Goal: Task Accomplishment & Management: Manage account settings

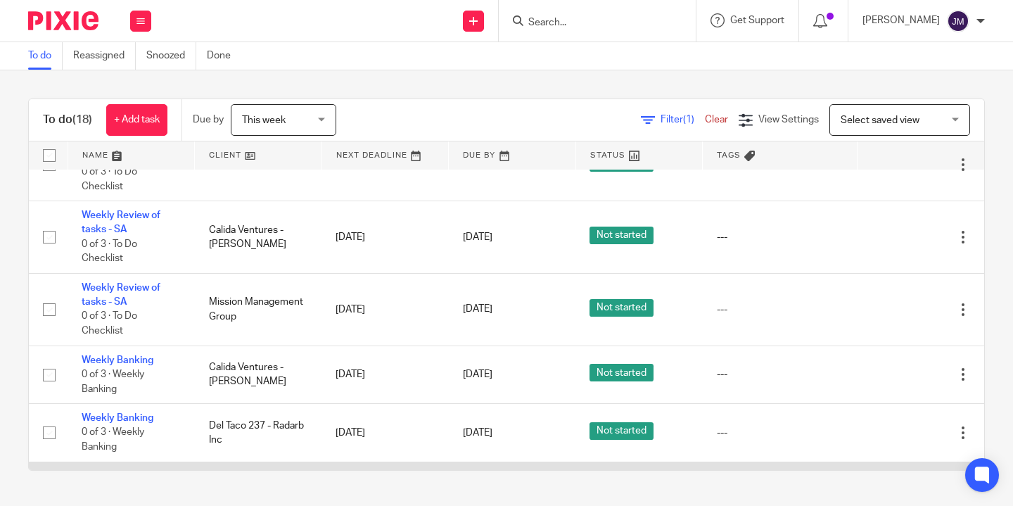
scroll to position [920, 0]
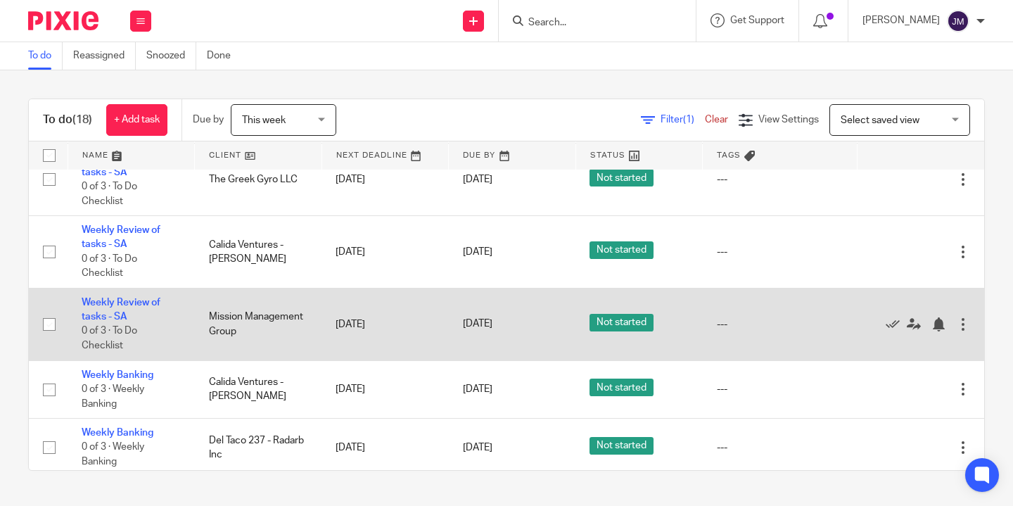
click at [51, 318] on input "checkbox" at bounding box center [49, 324] width 27 height 27
checkbox input "true"
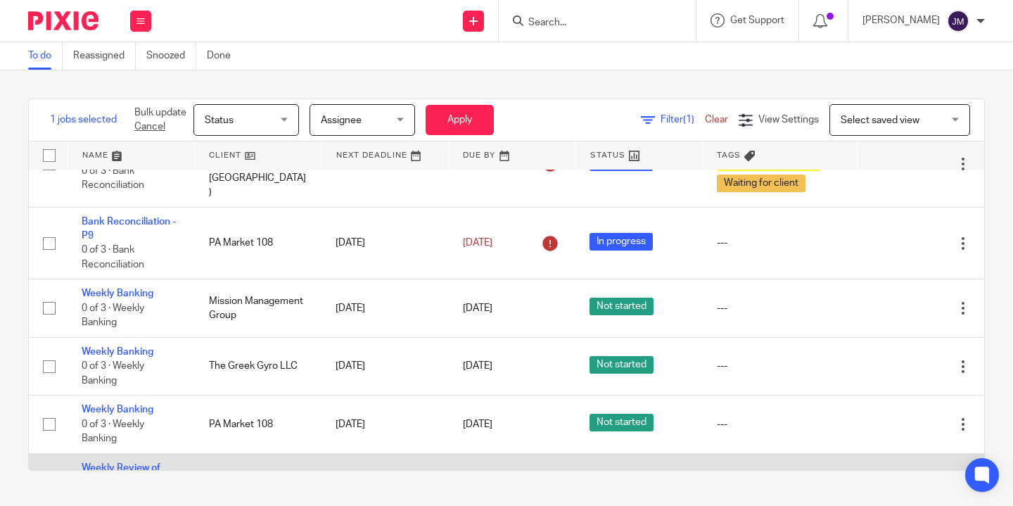
scroll to position [232, 0]
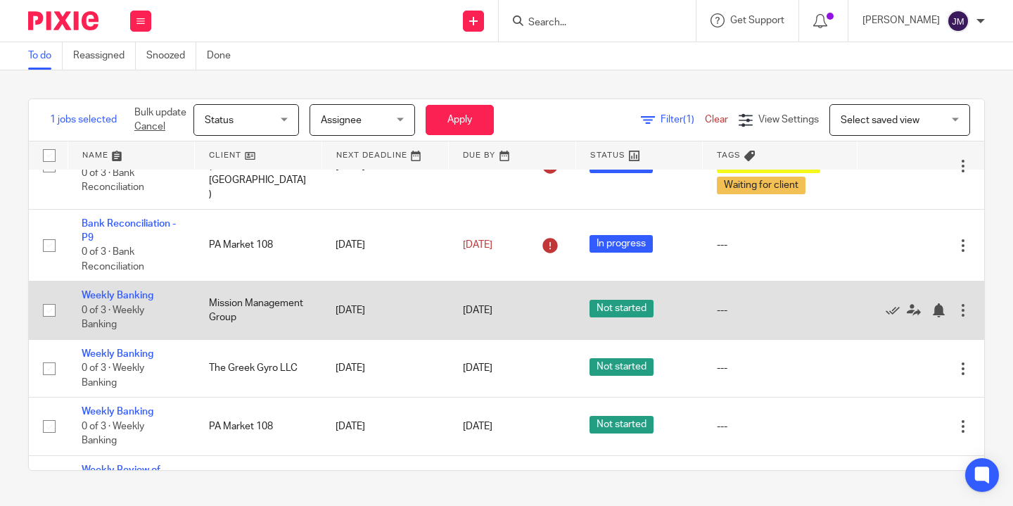
click at [51, 297] on input "checkbox" at bounding box center [49, 310] width 27 height 27
checkbox input "true"
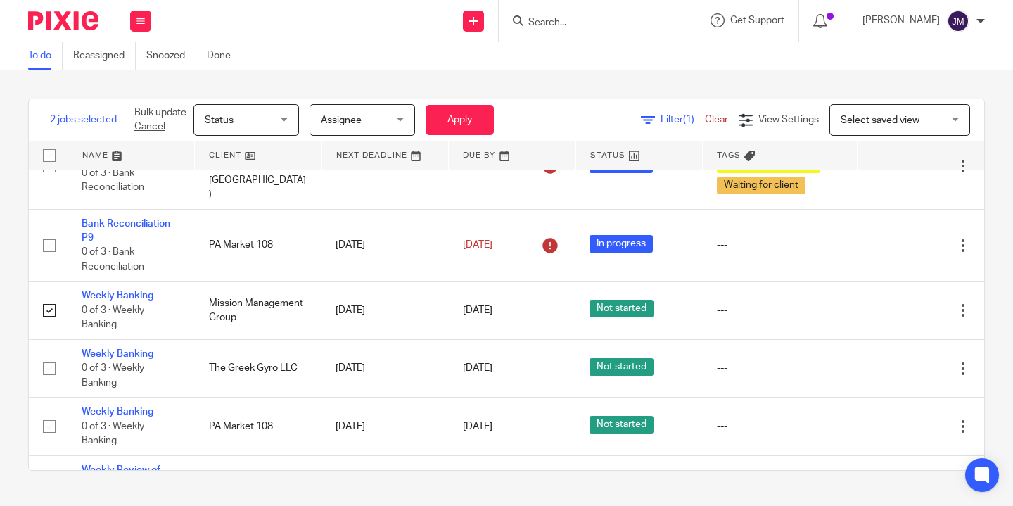
click at [279, 115] on span "Status" at bounding box center [242, 120] width 75 height 30
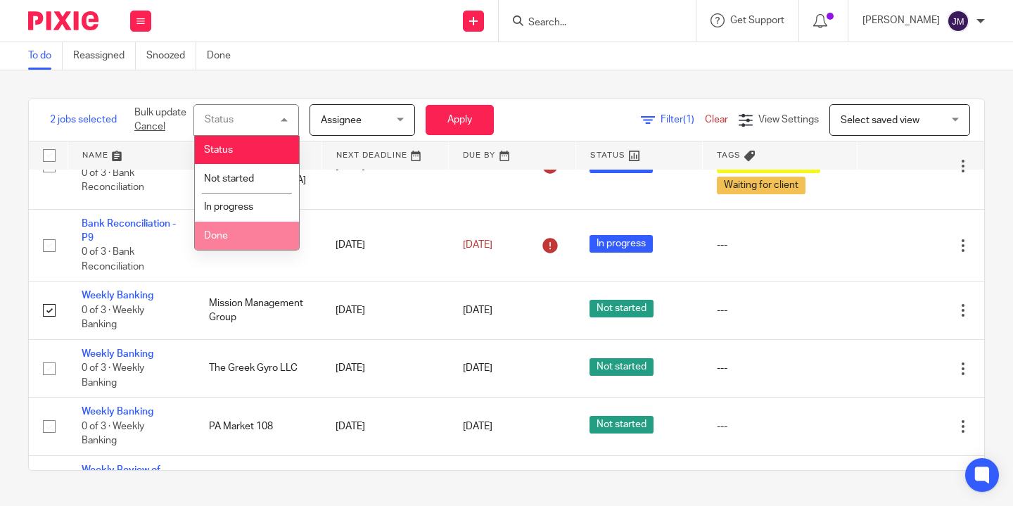
click at [242, 243] on li "Done" at bounding box center [247, 236] width 104 height 29
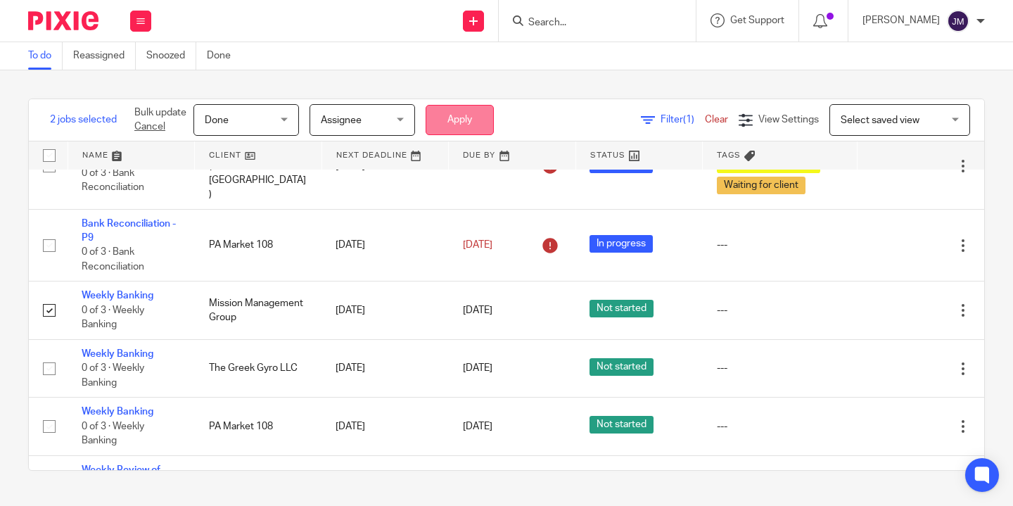
click at [447, 105] on button "Apply" at bounding box center [460, 120] width 68 height 30
click at [447, 117] on button "Apply" at bounding box center [460, 120] width 68 height 30
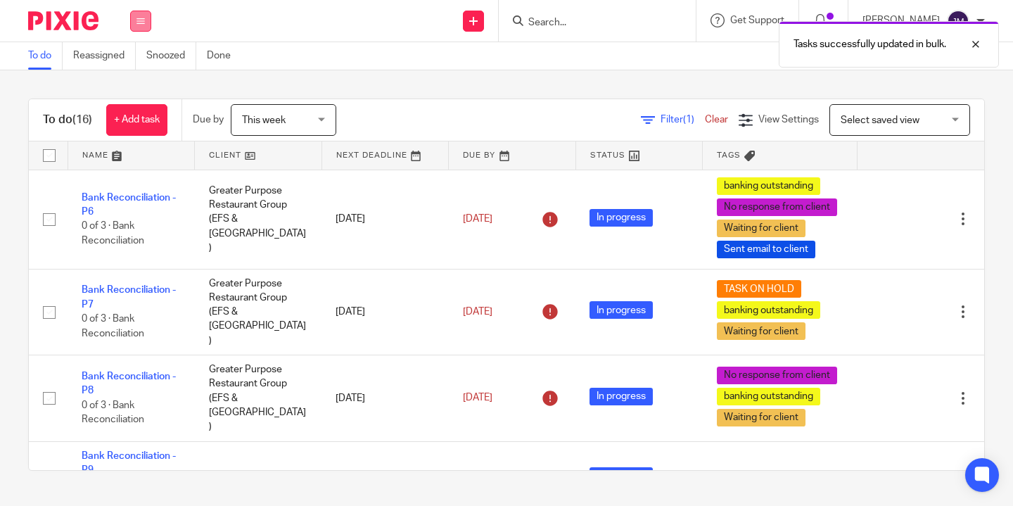
click at [148, 27] on button at bounding box center [140, 21] width 21 height 21
click at [140, 98] on li "Clients" at bounding box center [140, 107] width 37 height 20
click at [144, 107] on link "Clients" at bounding box center [137, 107] width 31 height 10
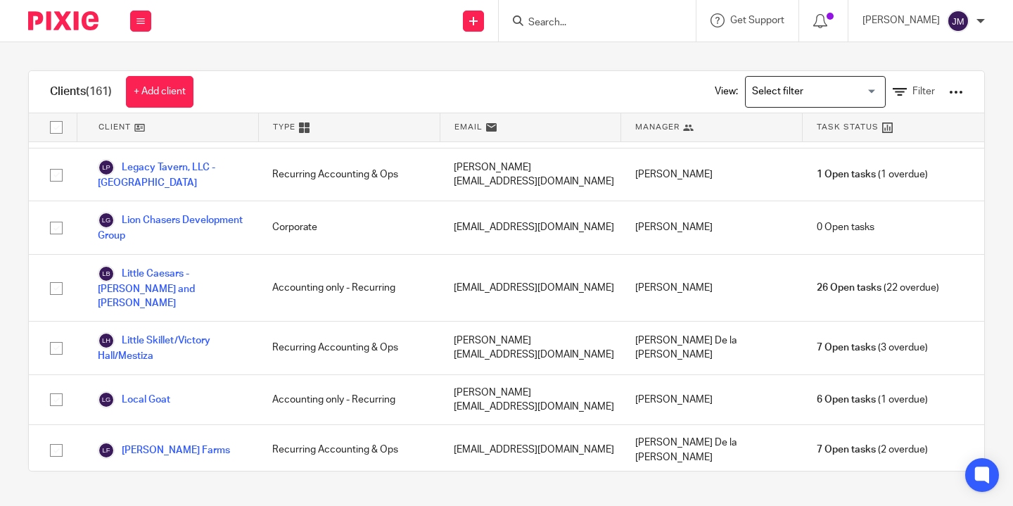
scroll to position [2604, 0]
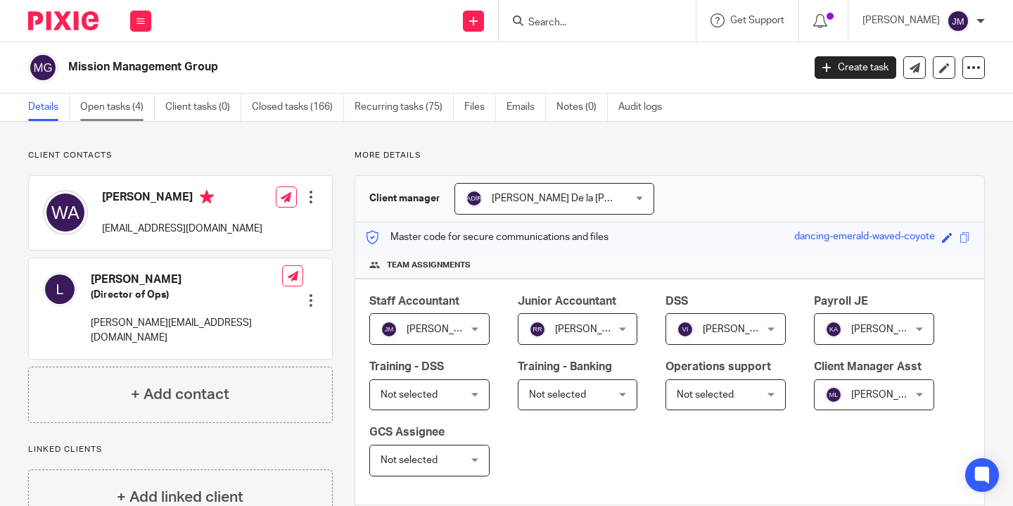
click at [124, 101] on link "Open tasks (4)" at bounding box center [117, 107] width 75 height 27
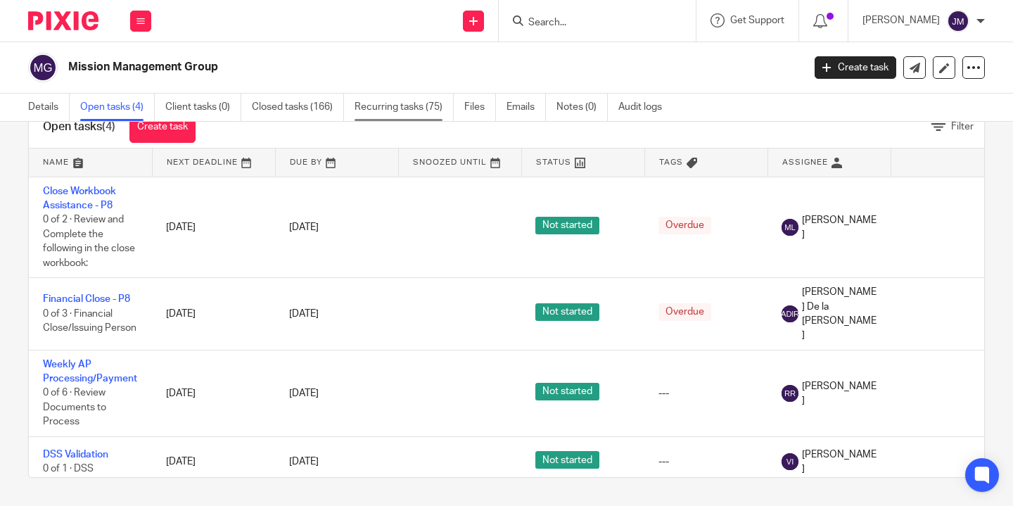
click at [367, 110] on link "Recurring tasks (75)" at bounding box center [403, 107] width 99 height 27
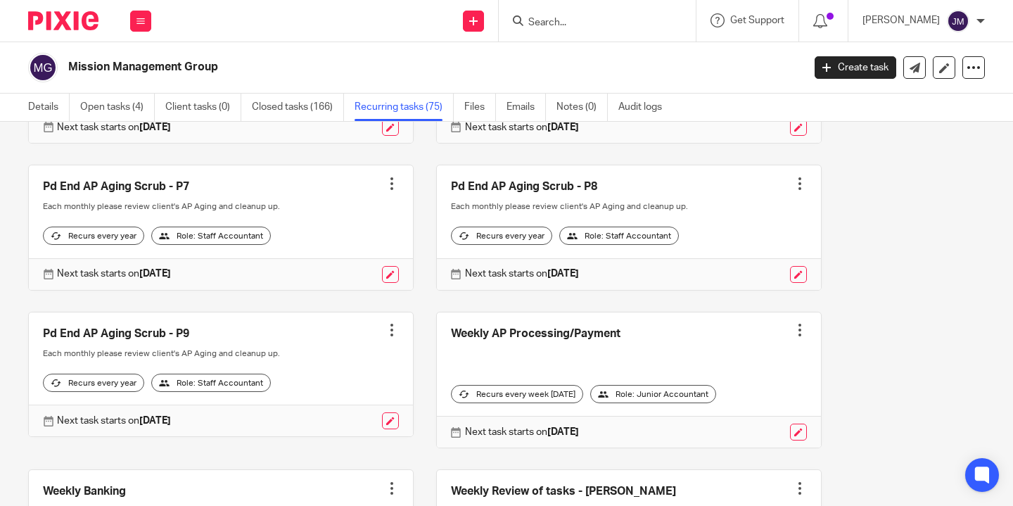
scroll to position [5358, 0]
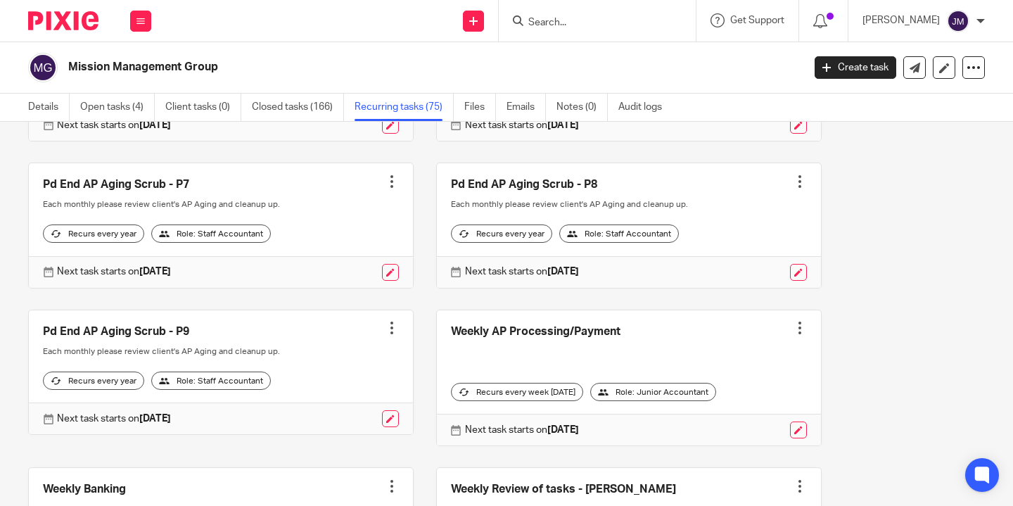
click at [146, 397] on link at bounding box center [221, 372] width 384 height 124
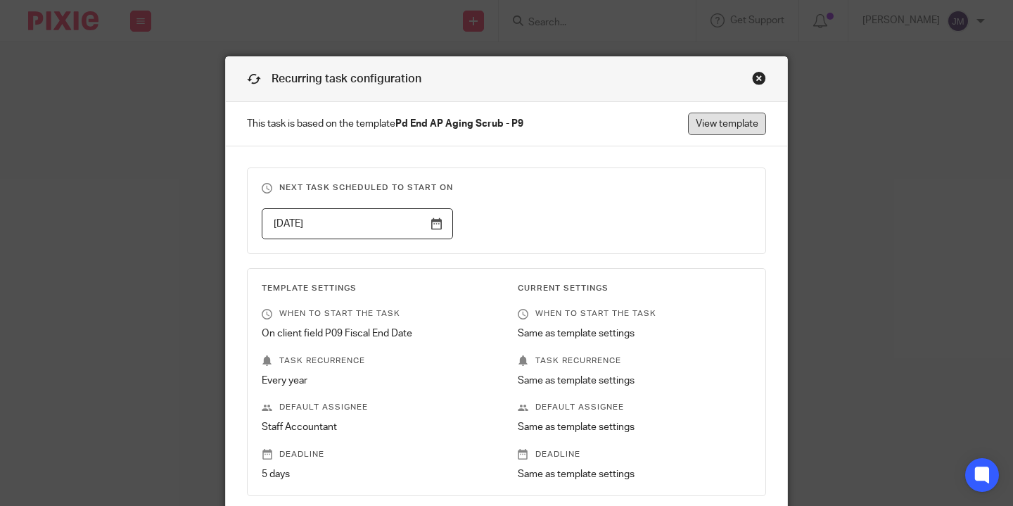
click at [734, 122] on link "View template" at bounding box center [727, 124] width 78 height 23
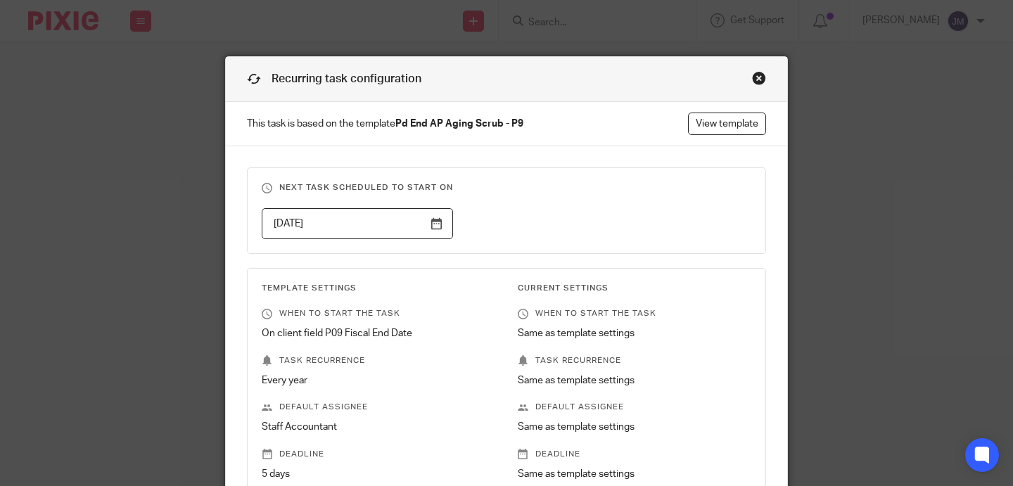
click at [756, 77] on div "Close this dialog window" at bounding box center [759, 78] width 14 height 14
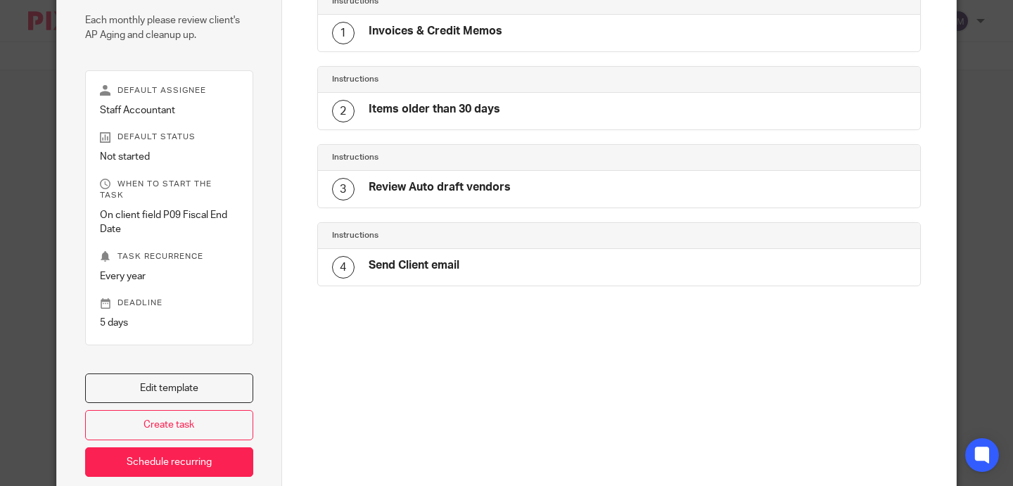
scroll to position [193, 0]
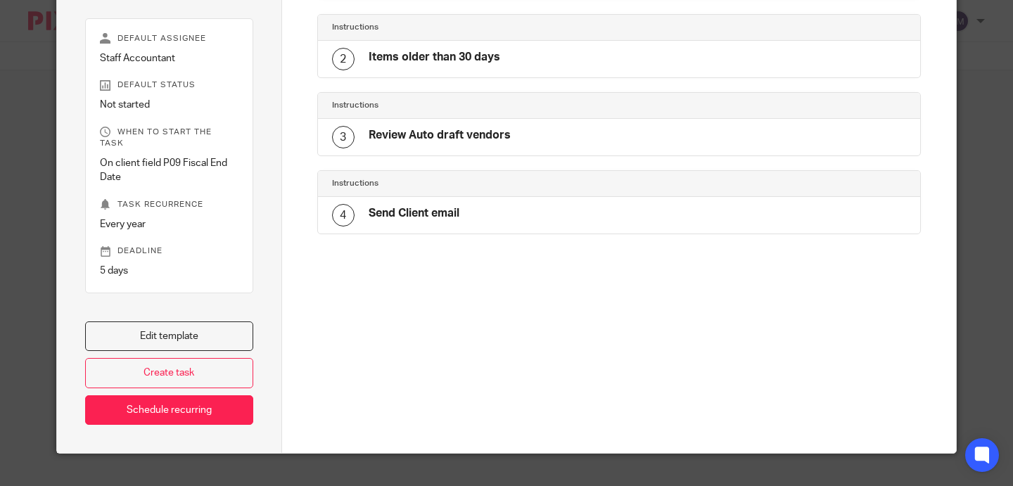
click at [408, 222] on div "Send Client email" at bounding box center [414, 215] width 91 height 18
click at [350, 217] on div "4" at bounding box center [343, 215] width 23 height 23
click at [428, 205] on div "4 Send Client email" at bounding box center [395, 215] width 127 height 23
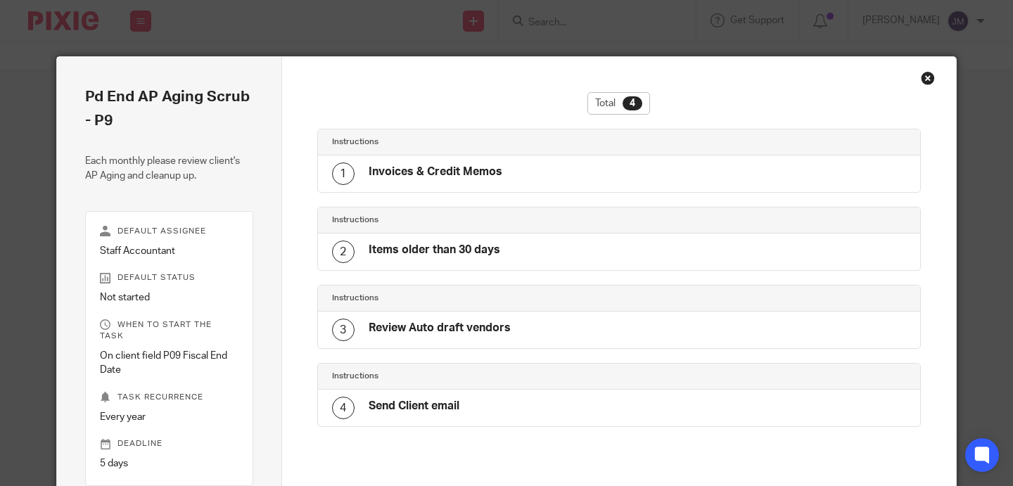
scroll to position [0, 0]
click at [932, 79] on div "Close this dialog window" at bounding box center [928, 78] width 14 height 14
click at [930, 79] on div "Close this dialog window" at bounding box center [928, 78] width 14 height 14
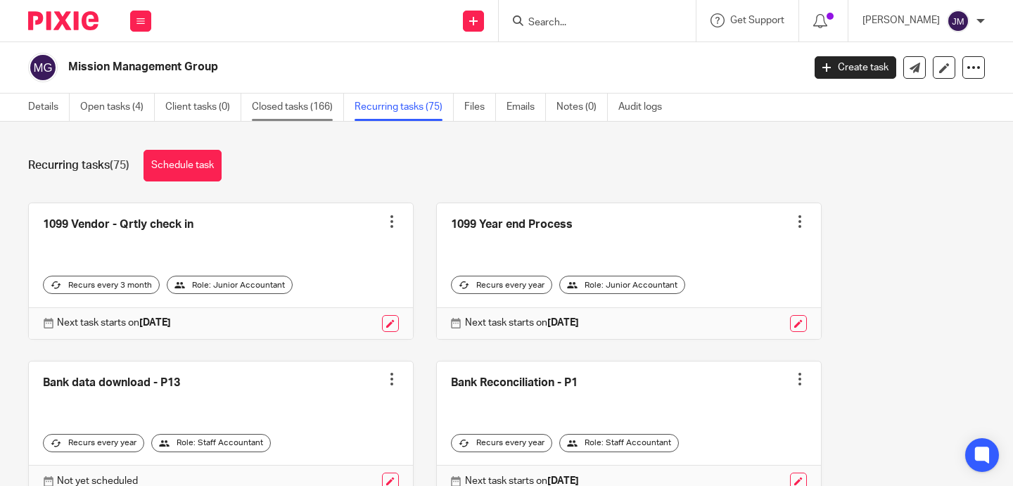
click at [311, 113] on link "Closed tasks (166)" at bounding box center [298, 107] width 92 height 27
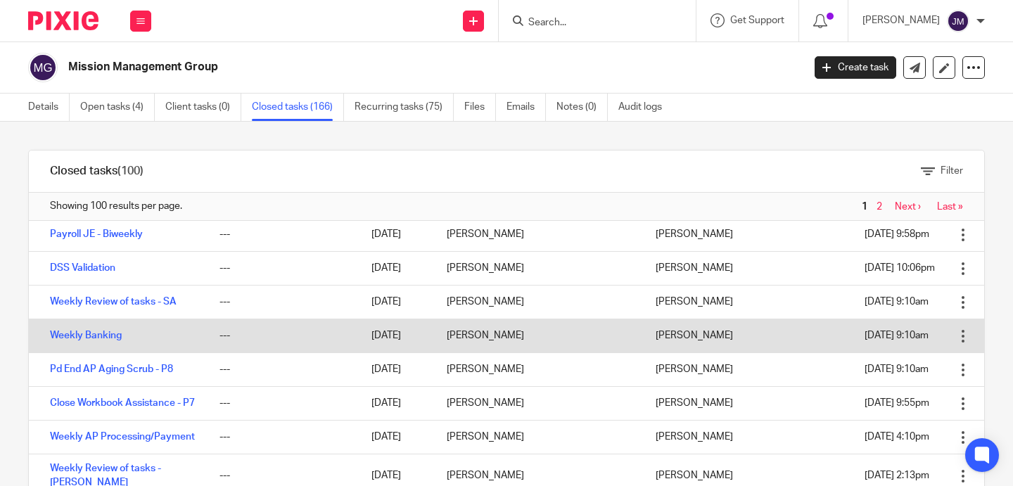
scroll to position [185, 0]
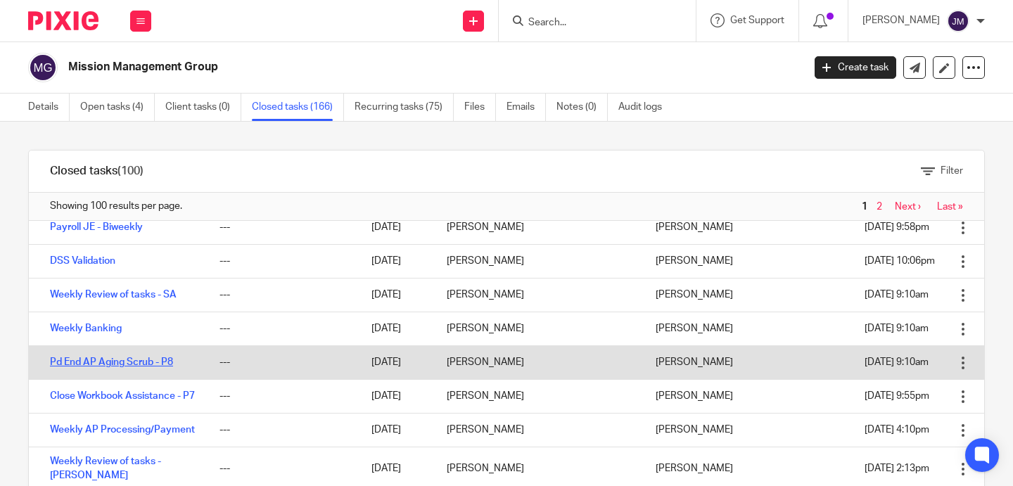
click at [151, 357] on link "Pd End AP Aging Scrub - P8" at bounding box center [111, 362] width 123 height 10
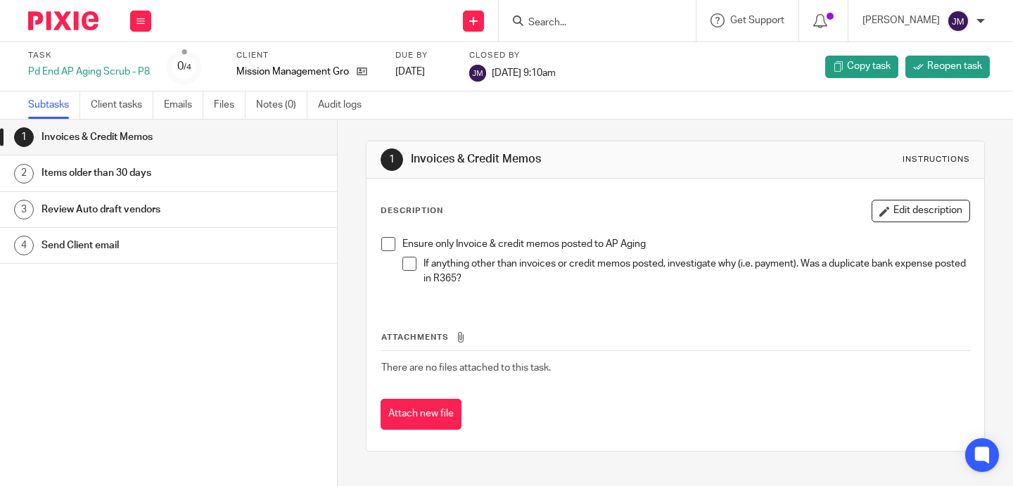
click at [129, 249] on h1 "Send Client email" at bounding box center [135, 245] width 188 height 21
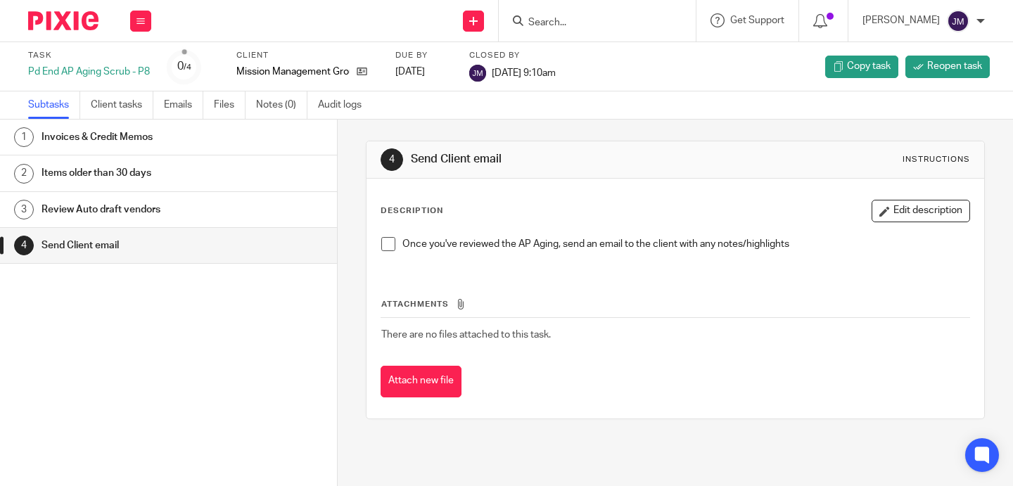
click at [84, 199] on h1 "Review Auto draft vendors" at bounding box center [135, 209] width 188 height 21
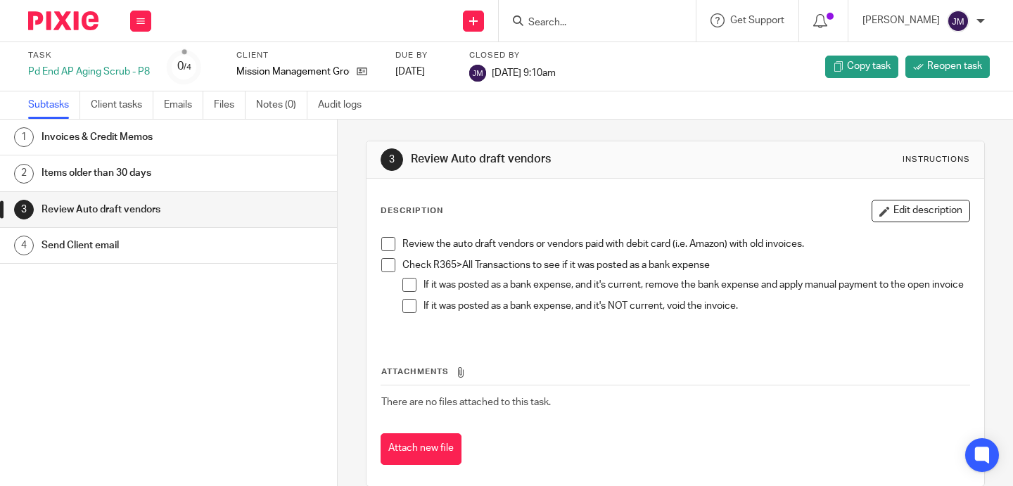
click at [97, 170] on h1 "Items older than 30 days" at bounding box center [135, 172] width 188 height 21
